Goal: Task Accomplishment & Management: Manage account settings

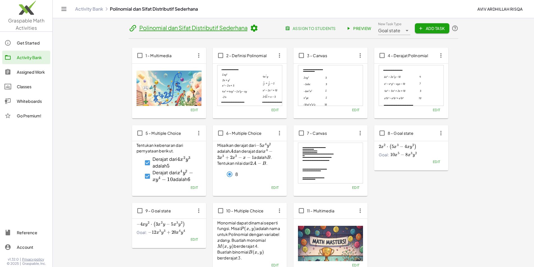
click at [26, 71] on div "Assigned Work" at bounding box center [32, 72] width 31 height 7
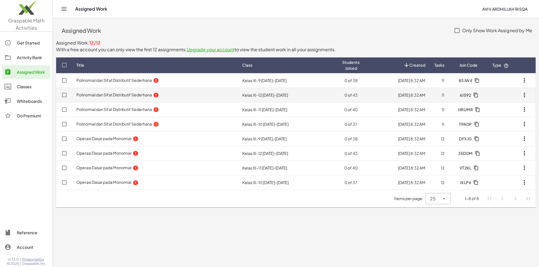
click at [272, 96] on td "Kelas XI-12 [DATE]-[DATE]" at bounding box center [288, 95] width 100 height 15
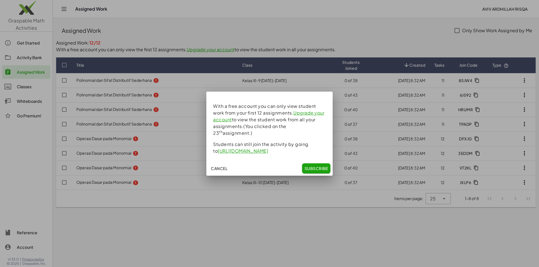
click at [102, 94] on div at bounding box center [269, 133] width 539 height 267
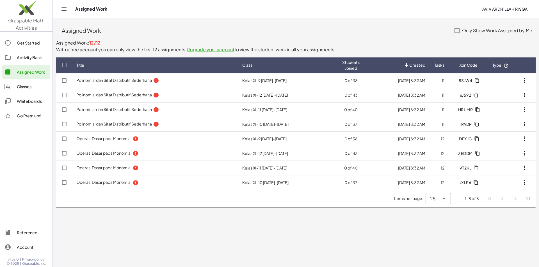
click at [102, 94] on link "Polinomial dan Sifat Distributif Sederhana" at bounding box center [113, 94] width 75 height 5
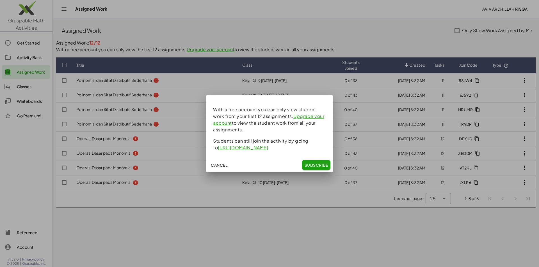
click at [356, 136] on div at bounding box center [269, 133] width 539 height 267
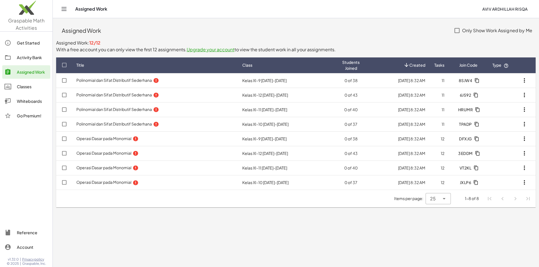
click at [33, 70] on div "Assigned Work" at bounding box center [32, 72] width 31 height 7
click at [24, 73] on div "Assigned Work" at bounding box center [32, 72] width 31 height 7
click at [26, 58] on div "Activity Bank" at bounding box center [32, 57] width 31 height 7
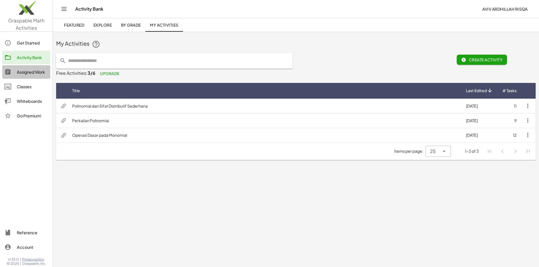
click at [24, 74] on div "Assigned Work" at bounding box center [32, 72] width 31 height 7
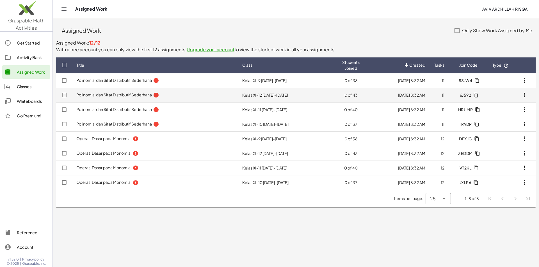
click at [262, 95] on td "Kelas XI-12 [DATE]-[DATE]" at bounding box center [288, 95] width 100 height 15
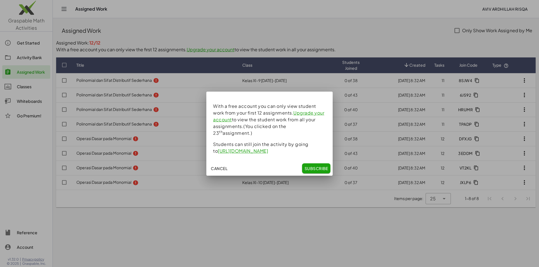
click at [12, 81] on div at bounding box center [269, 133] width 539 height 267
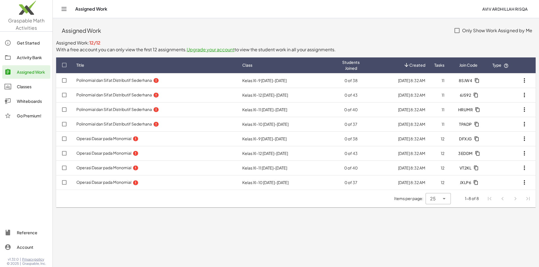
click at [20, 84] on div "Classes" at bounding box center [32, 86] width 31 height 7
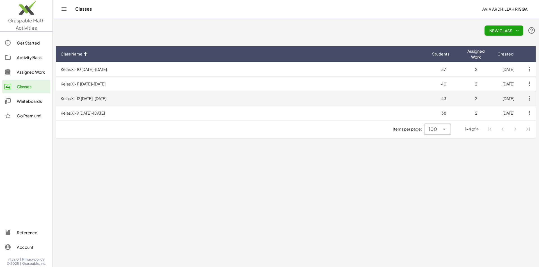
click at [92, 96] on td "Kelas XI-12 [DATE]-[DATE]" at bounding box center [241, 98] width 371 height 15
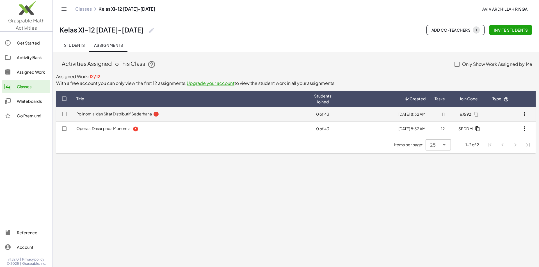
click at [103, 114] on link "Polinomial dan Sifat Distributif Sederhana" at bounding box center [113, 113] width 75 height 5
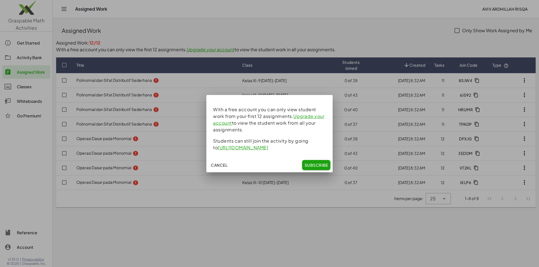
click at [90, 45] on div at bounding box center [269, 133] width 539 height 267
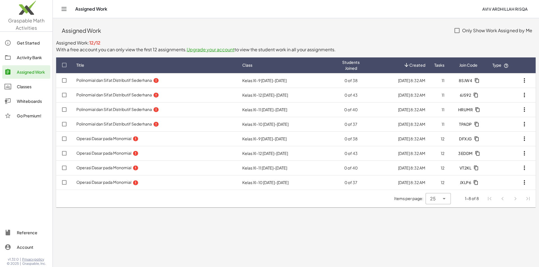
click at [27, 91] on link "Classes" at bounding box center [26, 86] width 48 height 13
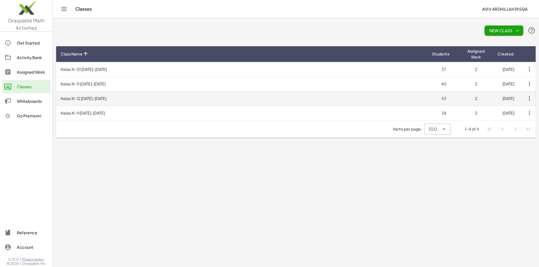
click at [96, 100] on td "Kelas XI-12 [DATE]-[DATE]" at bounding box center [241, 98] width 371 height 15
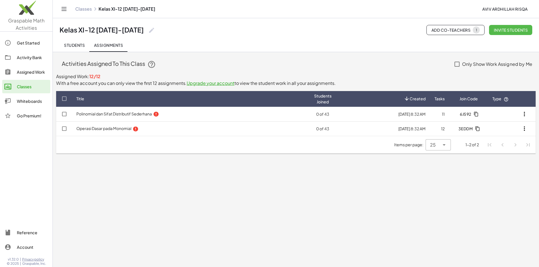
click at [499, 28] on span "Invite students" at bounding box center [510, 29] width 34 height 5
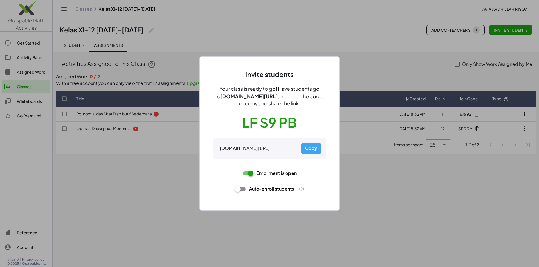
click at [313, 150] on button "Copy" at bounding box center [310, 149] width 21 height 12
click at [319, 151] on button "Copy" at bounding box center [310, 149] width 21 height 12
